Goal: Navigation & Orientation: Find specific page/section

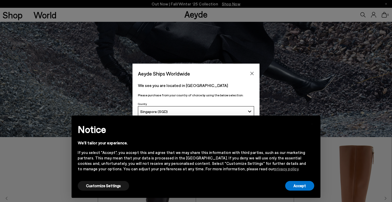
scroll to position [66, 0]
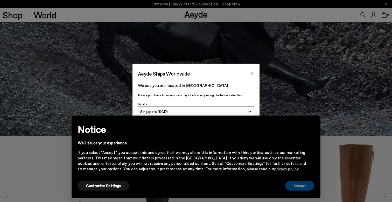
click at [304, 189] on button "Accept" at bounding box center [299, 186] width 29 height 10
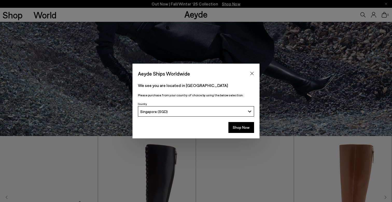
click at [230, 107] on button "Singapore (SGD)" at bounding box center [196, 111] width 116 height 10
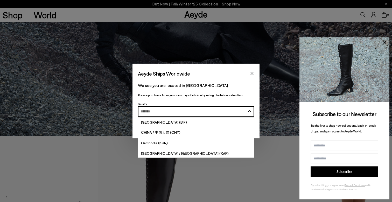
scroll to position [312, 0]
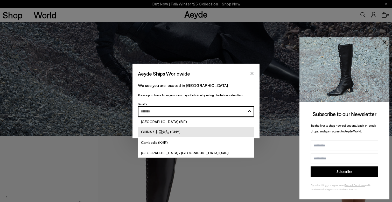
click at [173, 135] on div "CHINA / 中国大陆 (CNY)" at bounding box center [160, 132] width 39 height 6
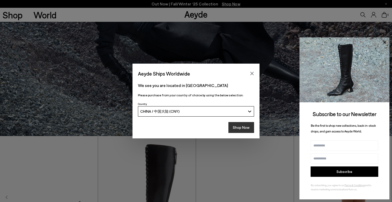
click at [245, 129] on button "Shop Now" at bounding box center [241, 127] width 26 height 11
click at [385, 43] on icon at bounding box center [384, 42] width 7 height 7
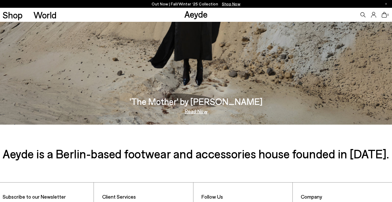
scroll to position [893, 0]
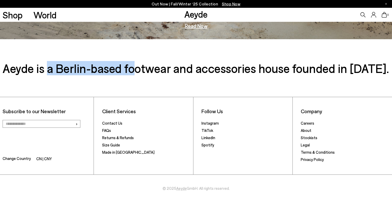
drag, startPoint x: 50, startPoint y: 69, endPoint x: 133, endPoint y: 62, distance: 83.5
click at [133, 62] on h3 "Aeyde is a Berlin-based footwear and accessories house founded in [DATE]." at bounding box center [196, 68] width 386 height 14
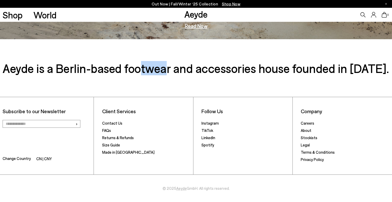
drag, startPoint x: 140, startPoint y: 66, endPoint x: 166, endPoint y: 67, distance: 25.4
click at [166, 67] on h3 "Aeyde is a Berlin-based footwear and accessories house founded in [DATE]." at bounding box center [196, 68] width 386 height 14
click at [193, 67] on h3 "Aeyde is a Berlin-based footwear and accessories house founded in [DATE]." at bounding box center [196, 68] width 386 height 14
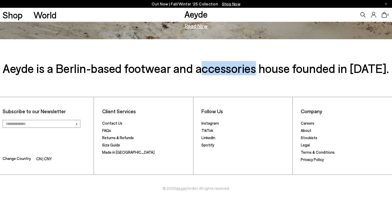
drag, startPoint x: 203, startPoint y: 68, endPoint x: 257, endPoint y: 69, distance: 53.9
click at [257, 69] on h3 "Aeyde is a Berlin-based footwear and accessories house founded in [DATE]." at bounding box center [196, 68] width 386 height 14
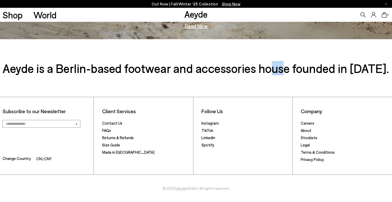
drag, startPoint x: 272, startPoint y: 70, endPoint x: 288, endPoint y: 70, distance: 15.6
click at [288, 70] on h3 "Aeyde is a Berlin-based footwear and accessories house founded in [DATE]." at bounding box center [196, 68] width 386 height 14
drag, startPoint x: 307, startPoint y: 71, endPoint x: 339, endPoint y: 71, distance: 31.9
click at [339, 71] on h3 "Aeyde is a Berlin-based footwear and accessories house founded in [DATE]." at bounding box center [196, 68] width 386 height 14
drag, startPoint x: 357, startPoint y: 71, endPoint x: 385, endPoint y: 69, distance: 28.0
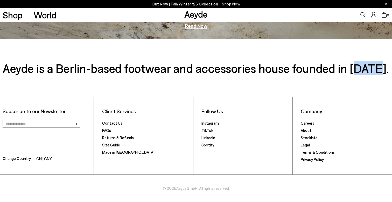
click at [386, 70] on h3 "Aeyde is a Berlin-based footwear and accessories house founded in [DATE]." at bounding box center [196, 68] width 386 height 14
click at [332, 73] on h3 "Aeyde is a Berlin-based footwear and accessories house founded in [DATE]." at bounding box center [196, 68] width 386 height 14
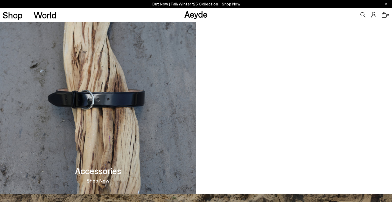
scroll to position [518, 0]
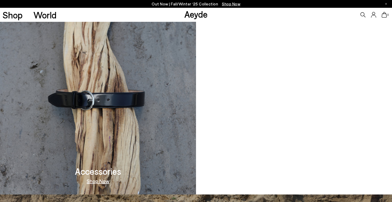
click at [110, 145] on img at bounding box center [98, 97] width 196 height 194
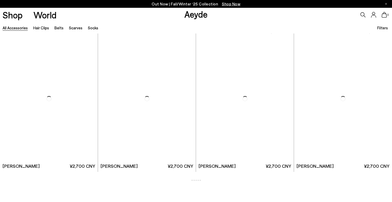
scroll to position [1505, 0]
